Goal: Check status: Check status

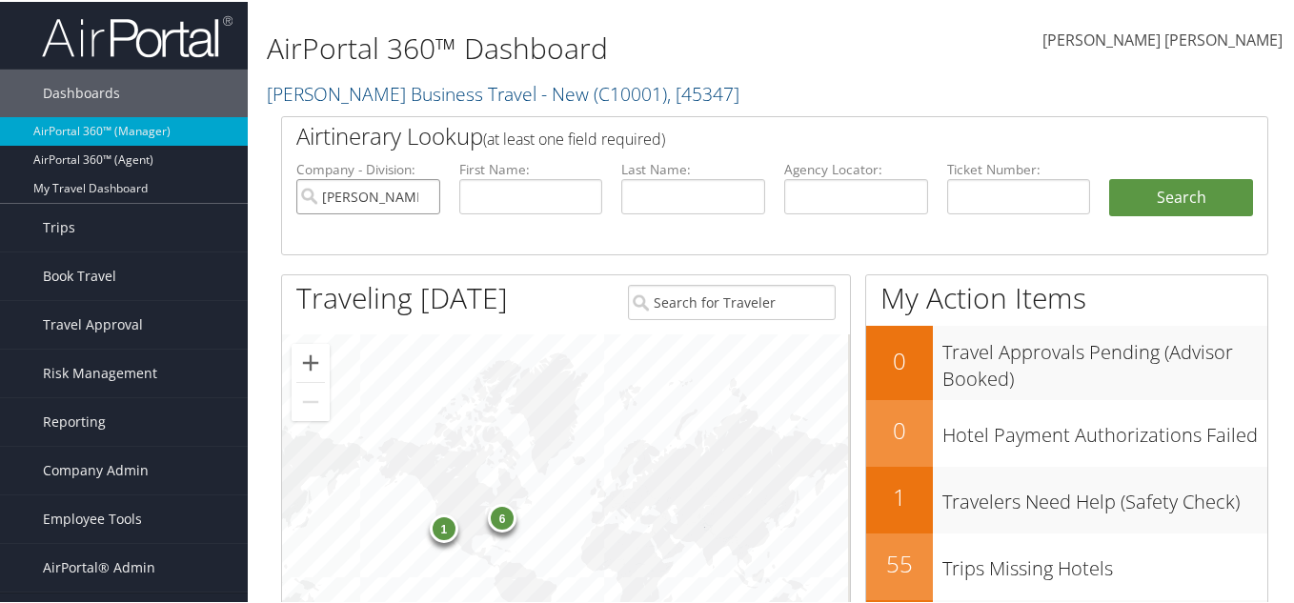
click at [417, 190] on input "[PERSON_NAME] Business Travel - New" at bounding box center [368, 194] width 144 height 35
click at [862, 198] on input "text" at bounding box center [856, 194] width 144 height 35
paste input "HQONSK"
type input "HQONSK"
click at [1153, 196] on button "Search" at bounding box center [1181, 196] width 144 height 38
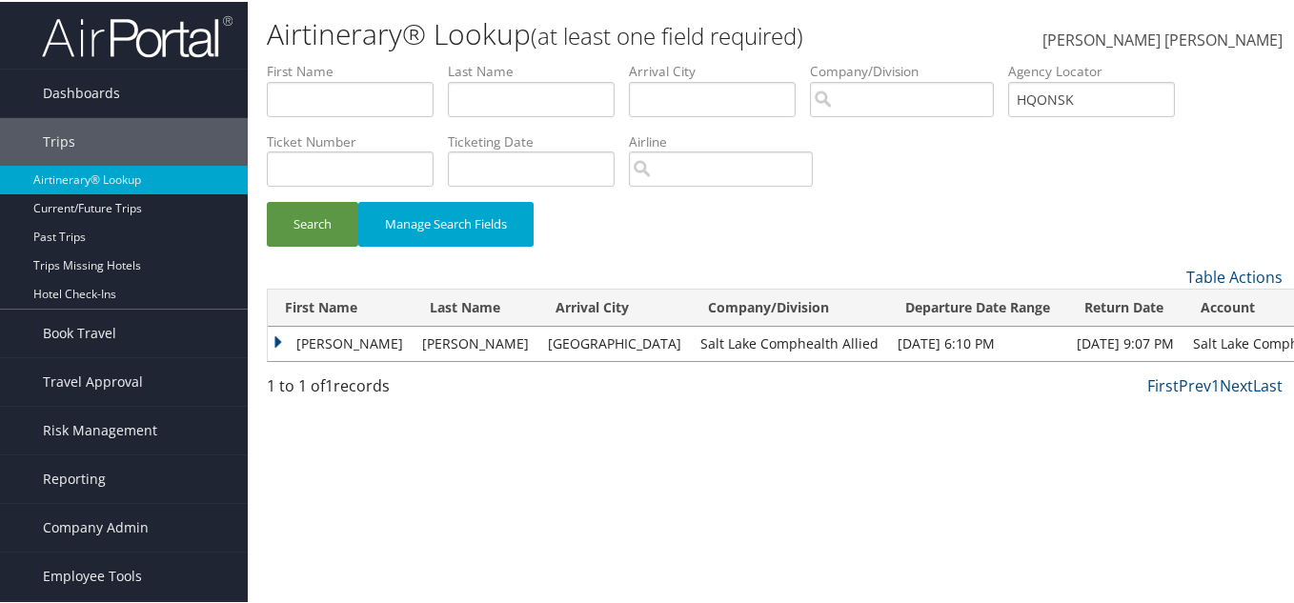
click at [283, 333] on td "Donald" at bounding box center [340, 342] width 145 height 34
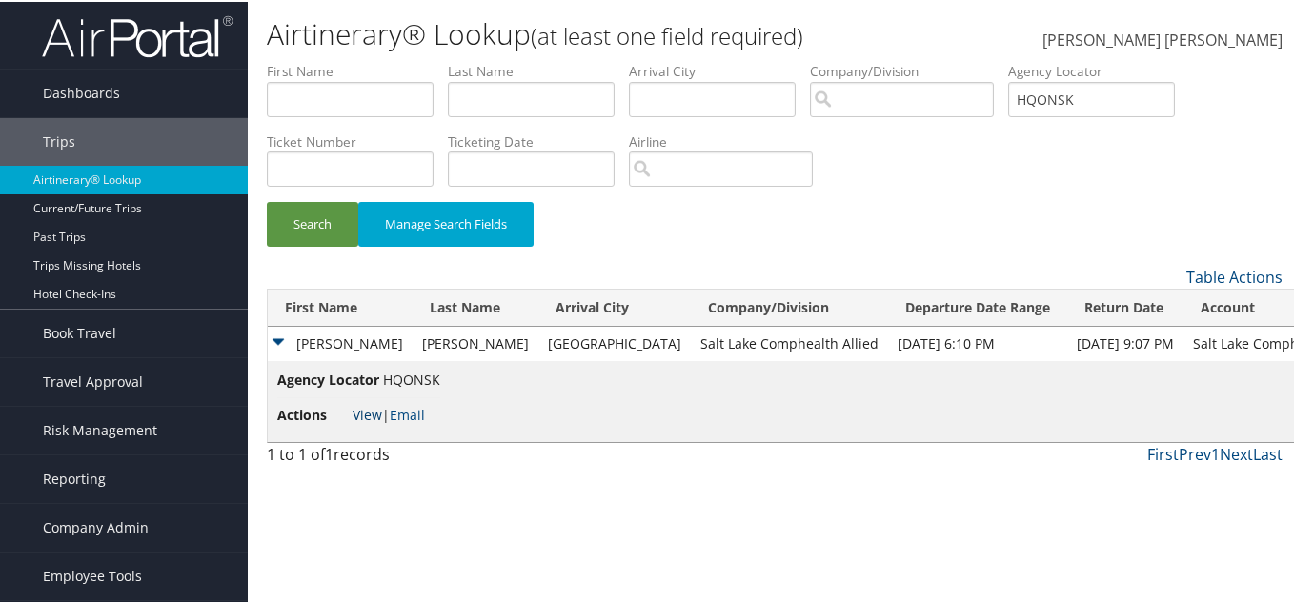
click at [366, 409] on link "View" at bounding box center [367, 413] width 30 height 18
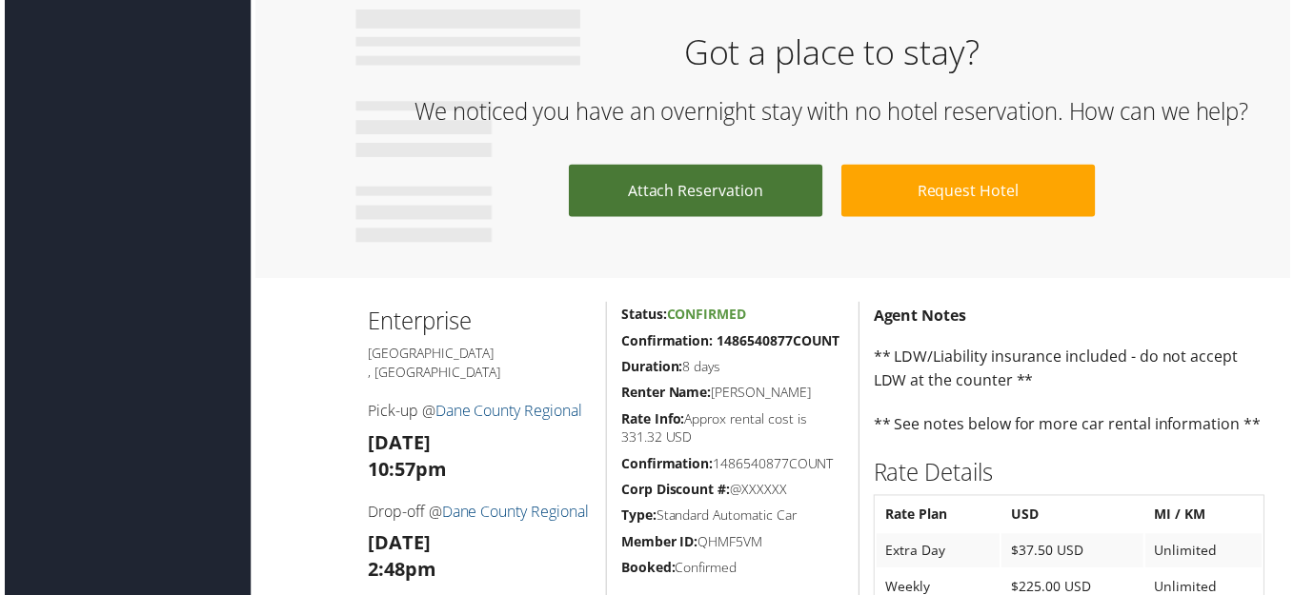
scroll to position [1334, 0]
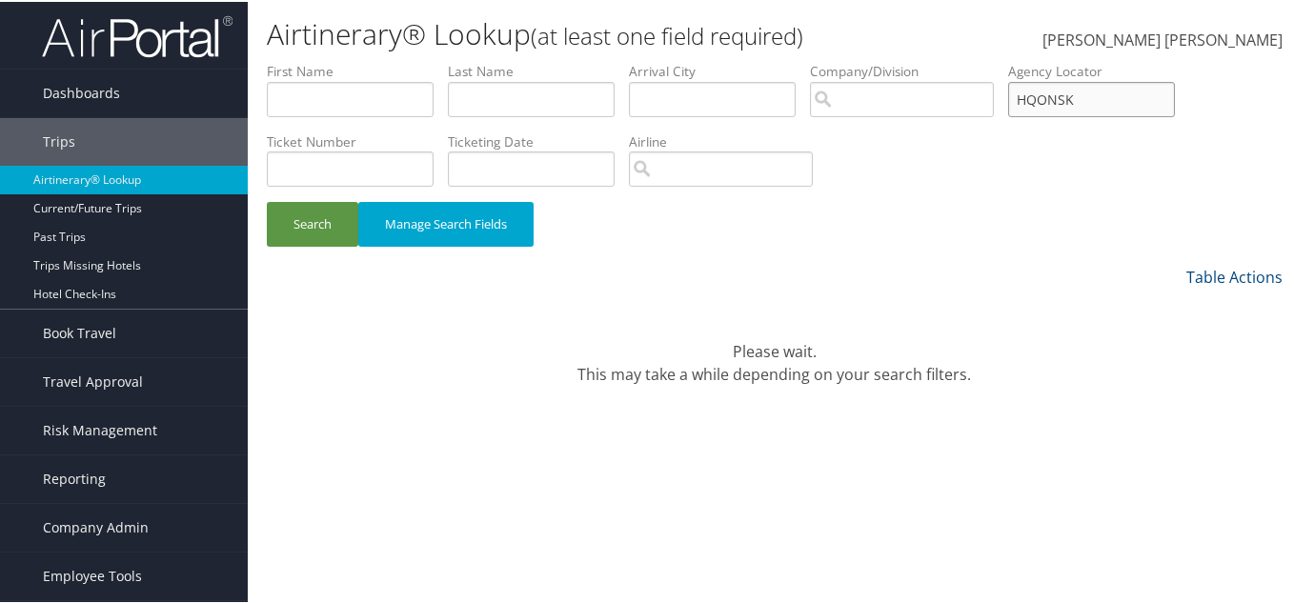
click at [1089, 107] on input "HQONSK" at bounding box center [1091, 97] width 167 height 35
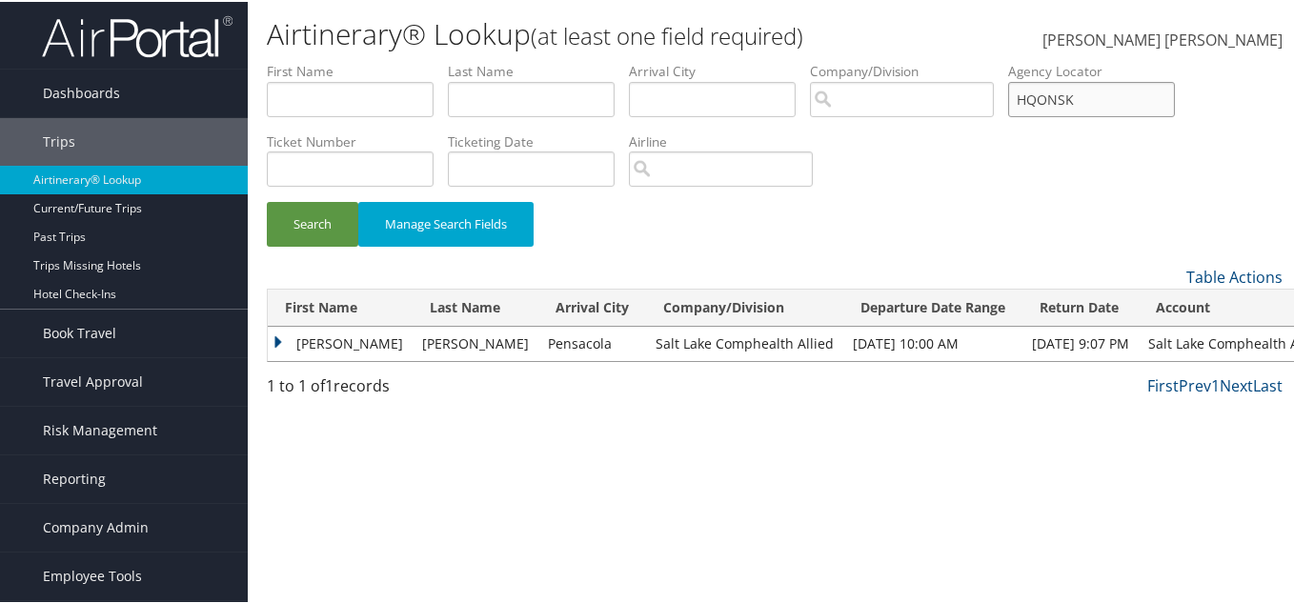
click at [1089, 107] on input "HQONSK" at bounding box center [1091, 97] width 167 height 35
click at [105, 87] on span "Dashboards" at bounding box center [81, 92] width 77 height 48
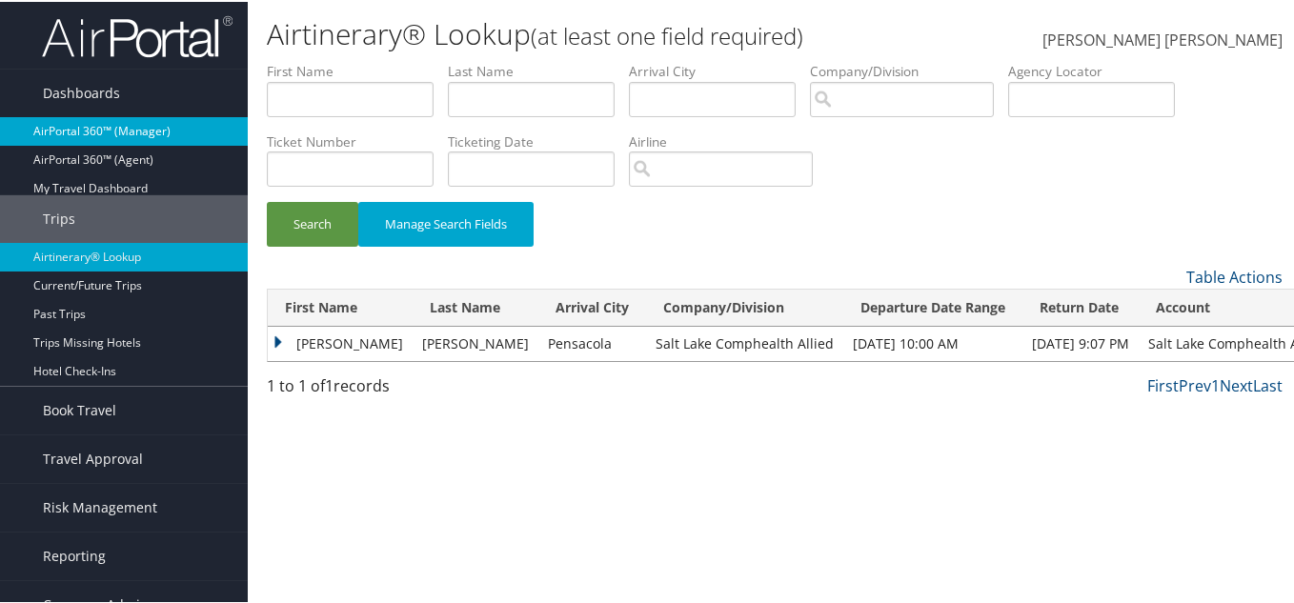
click at [130, 129] on link "AirPortal 360™ (Manager)" at bounding box center [124, 129] width 248 height 29
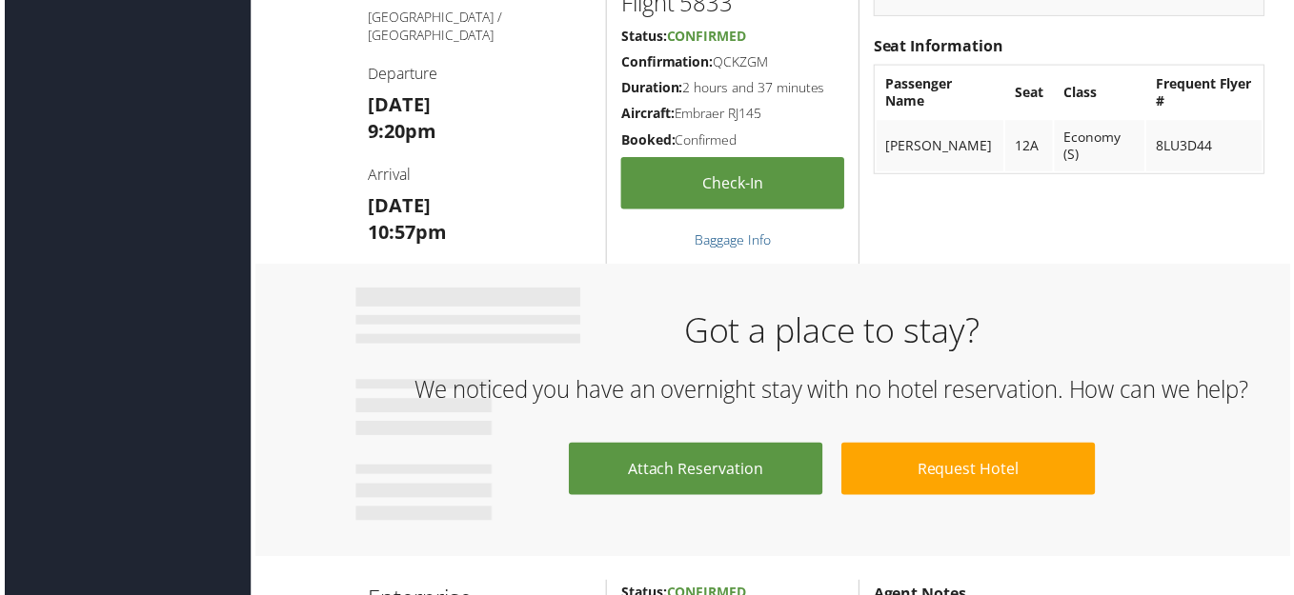
scroll to position [953, 0]
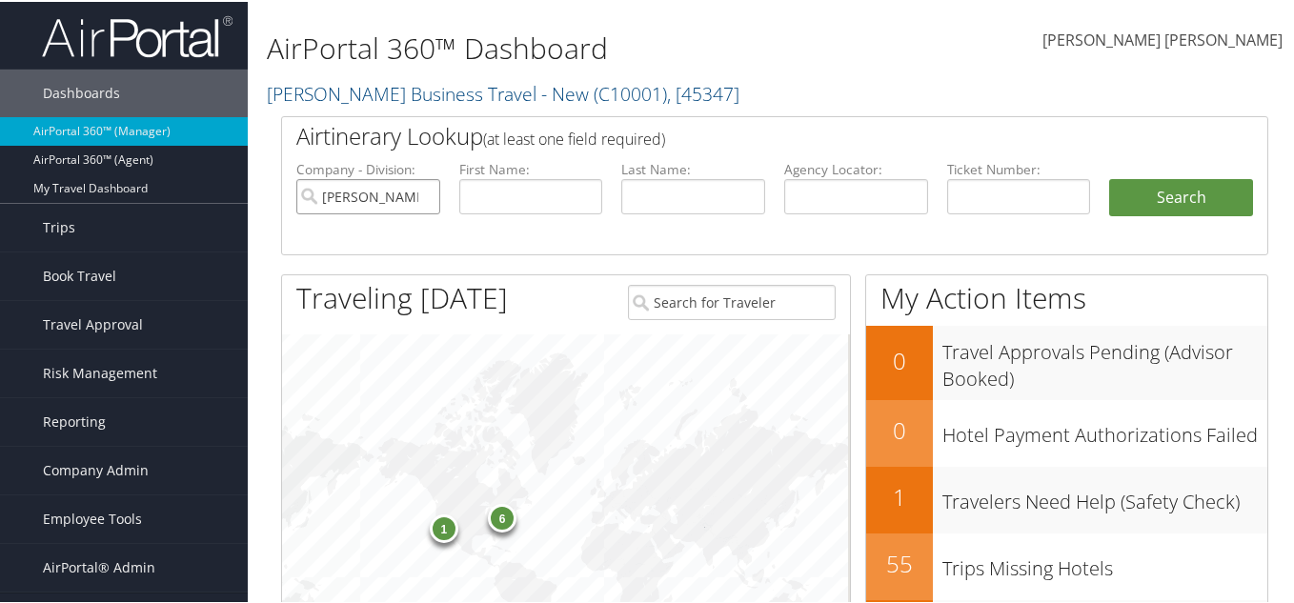
click at [423, 191] on input "[PERSON_NAME] Business Travel - New" at bounding box center [368, 194] width 144 height 35
